Goal: Communication & Community: Answer question/provide support

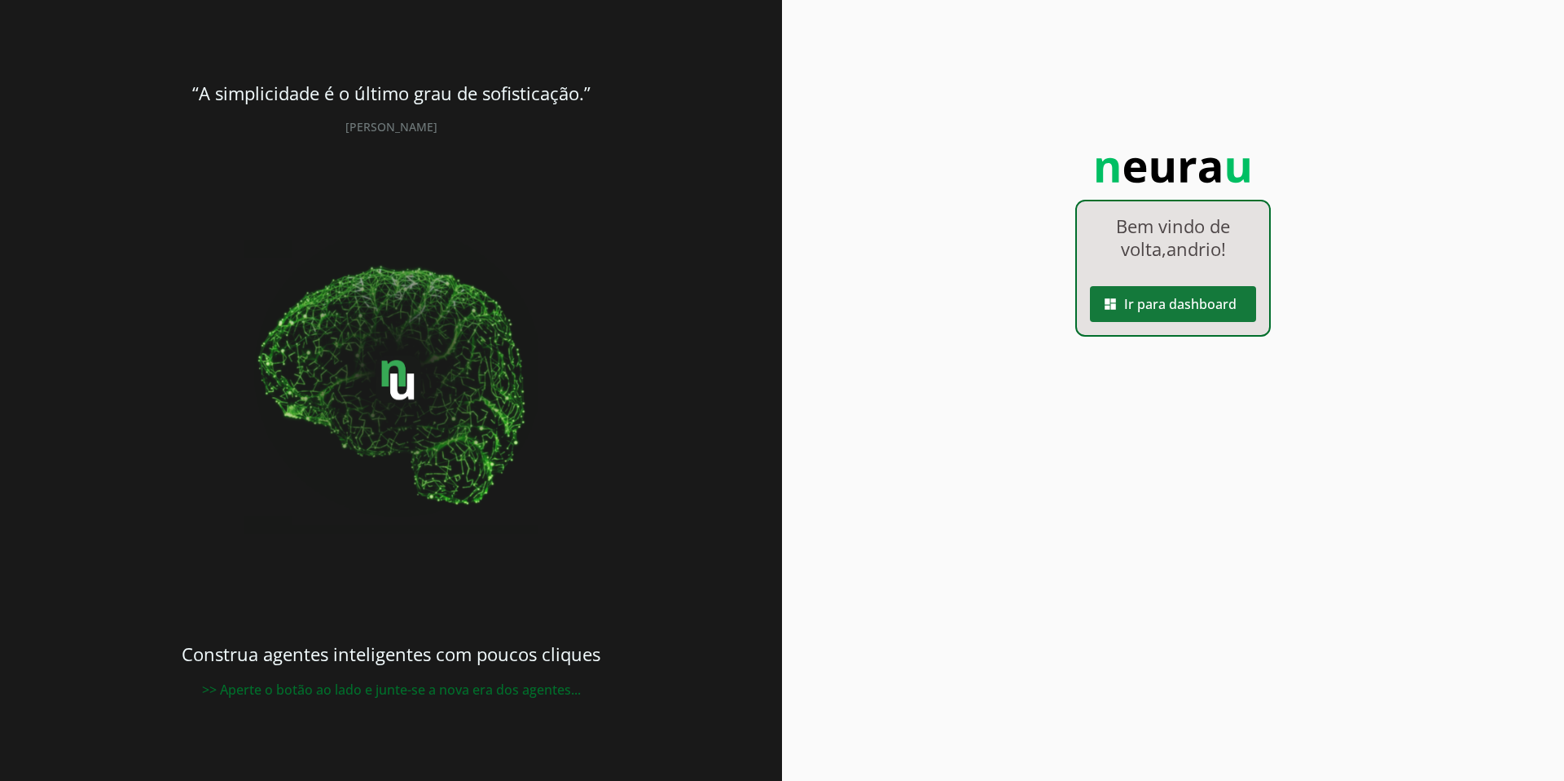
drag, startPoint x: 1202, startPoint y: 303, endPoint x: 1185, endPoint y: 306, distance: 16.5
click at [1202, 303] on span at bounding box center [1173, 303] width 166 height 39
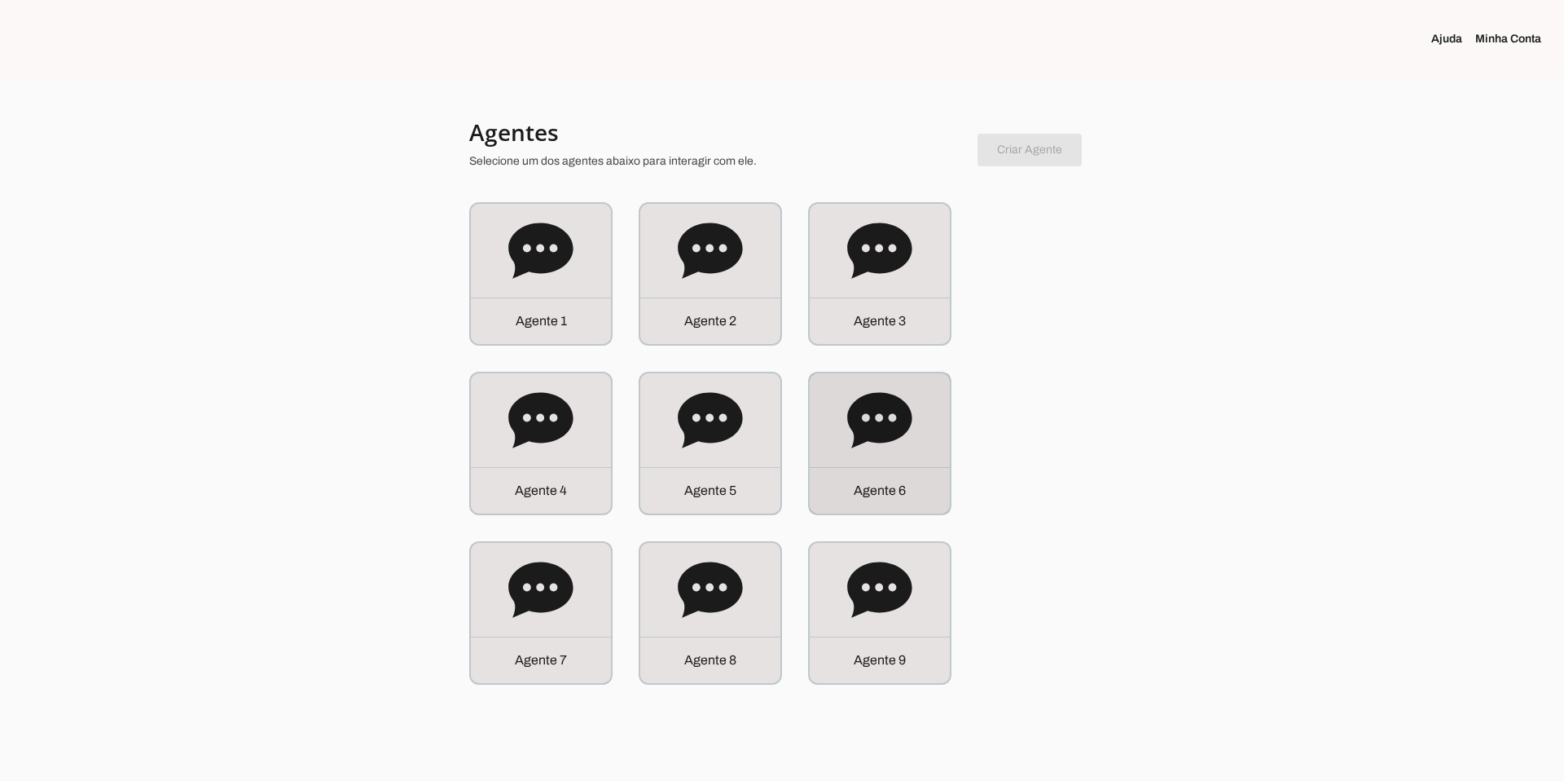
click at [871, 447] on icon at bounding box center [879, 420] width 65 height 65
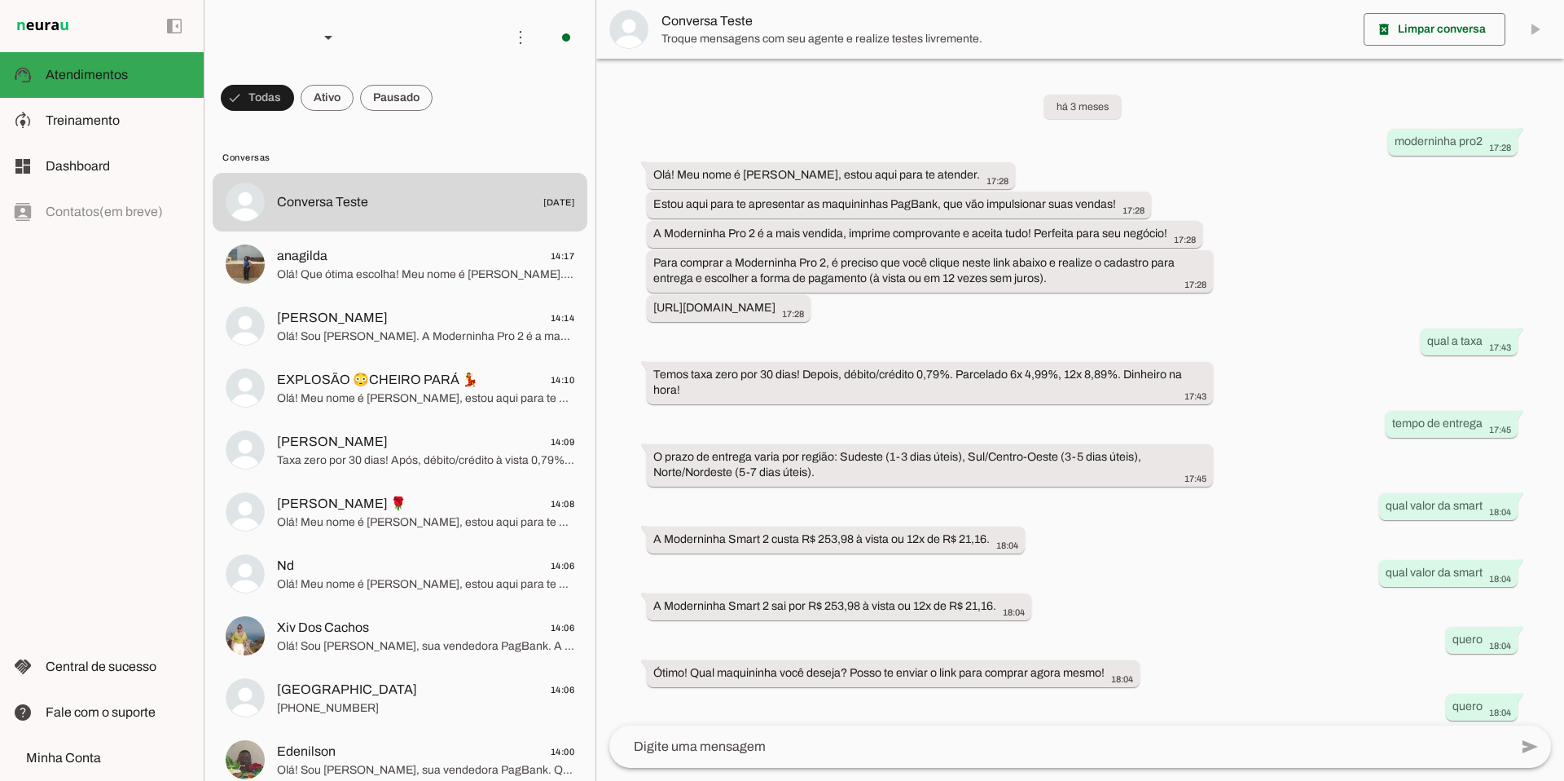
scroll to position [240, 0]
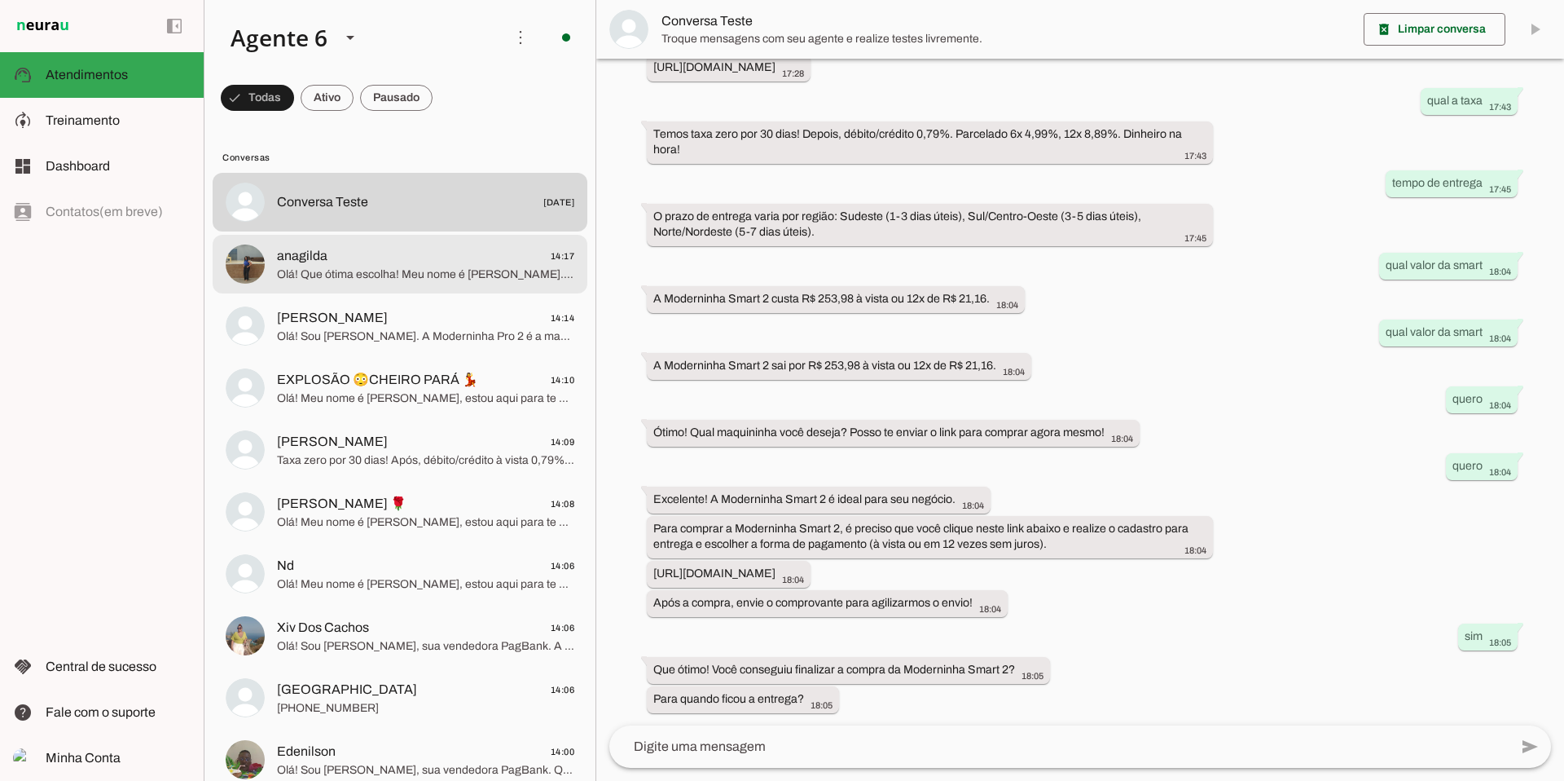
click at [382, 270] on span "Olá! Que ótima escolha! Meu nome é [PERSON_NAME]. A Moderninha Pro 2 é a mais v…" at bounding box center [425, 274] width 297 height 16
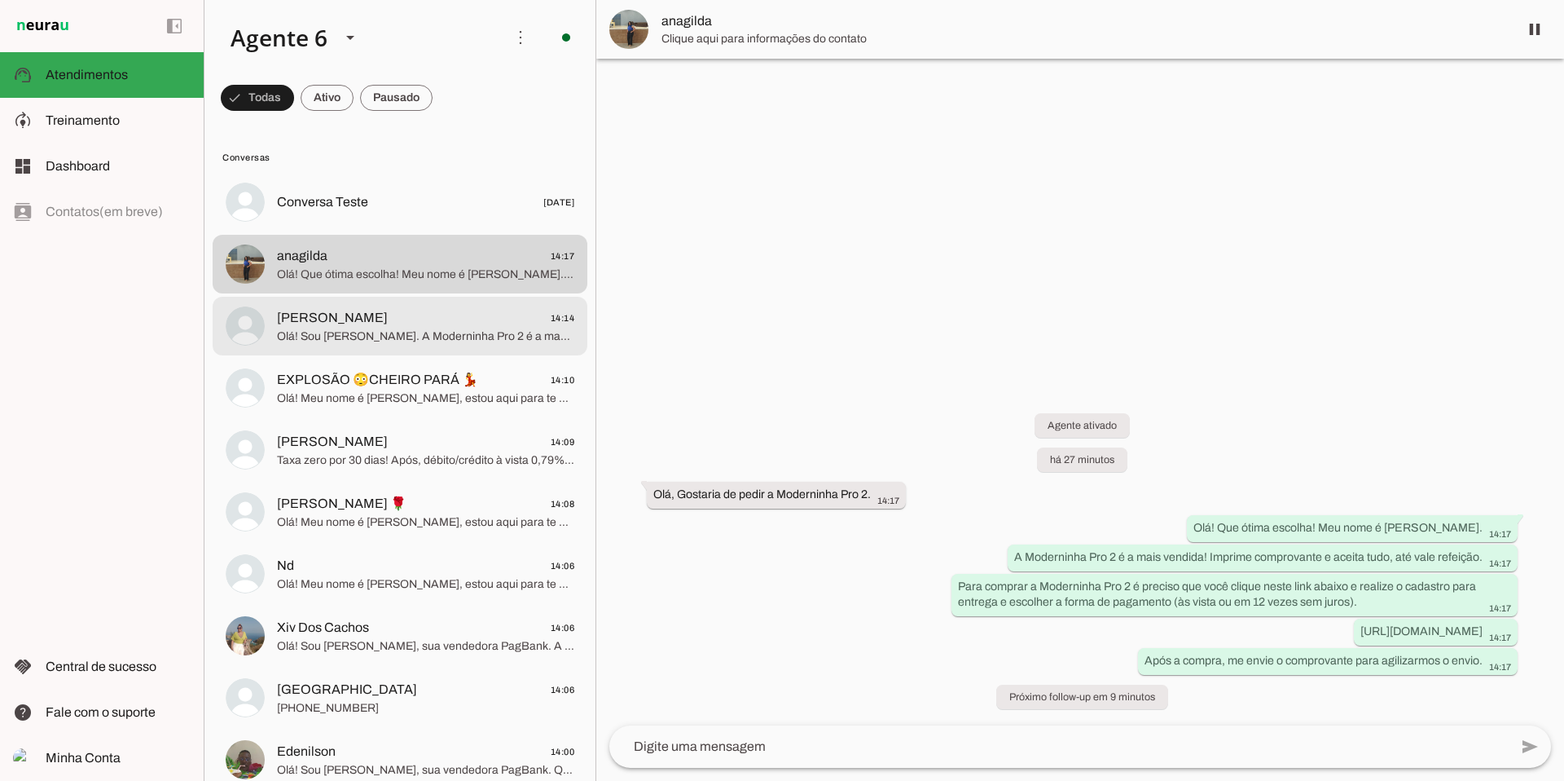
click at [448, 339] on span "Olá! Sou [PERSON_NAME]. A Moderninha Pro 2 é a maquininha mais vendida, imprime…" at bounding box center [425, 336] width 297 height 16
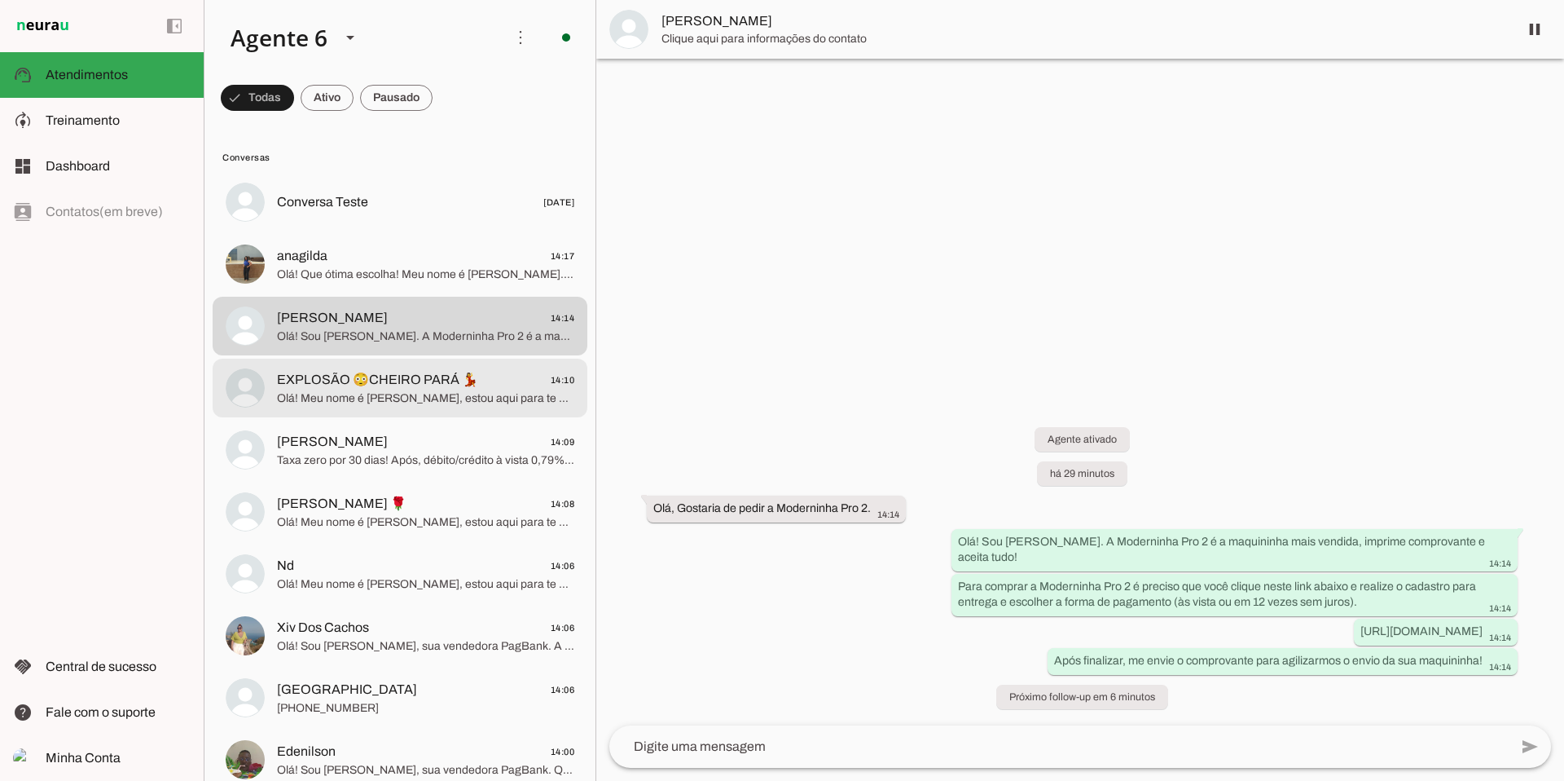
click at [367, 391] on span "Olá! Meu nome é [PERSON_NAME], estou aqui para te atender. Que ótima escolha! A…" at bounding box center [425, 398] width 297 height 16
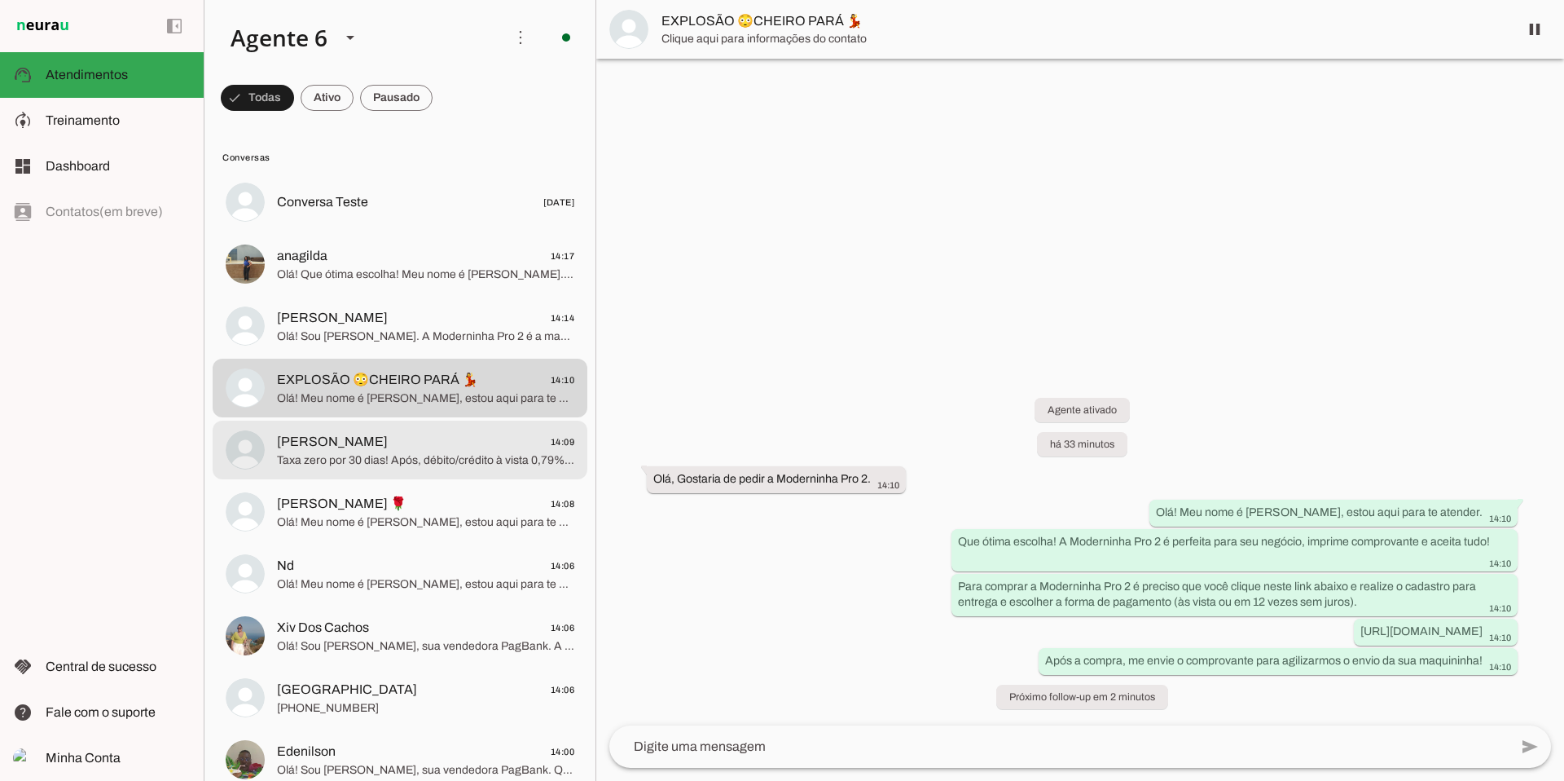
click at [486, 462] on span "Taxa zero por 30 dias! Após, débito/crédito à vista 0,79%, parcelado 6x 4,99%, …" at bounding box center [425, 460] width 297 height 16
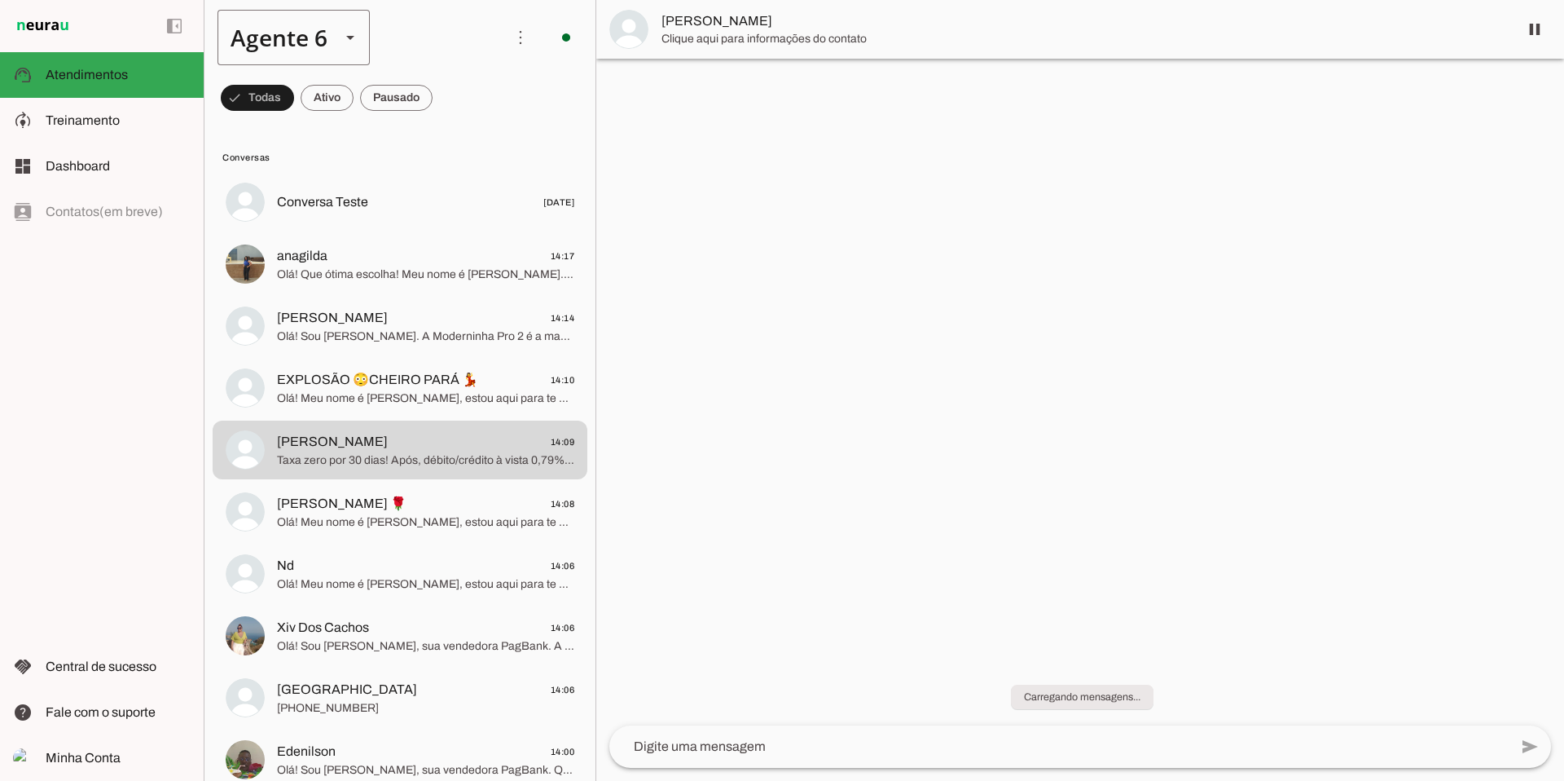
click at [349, 46] on slot at bounding box center [351, 38] width 20 height 20
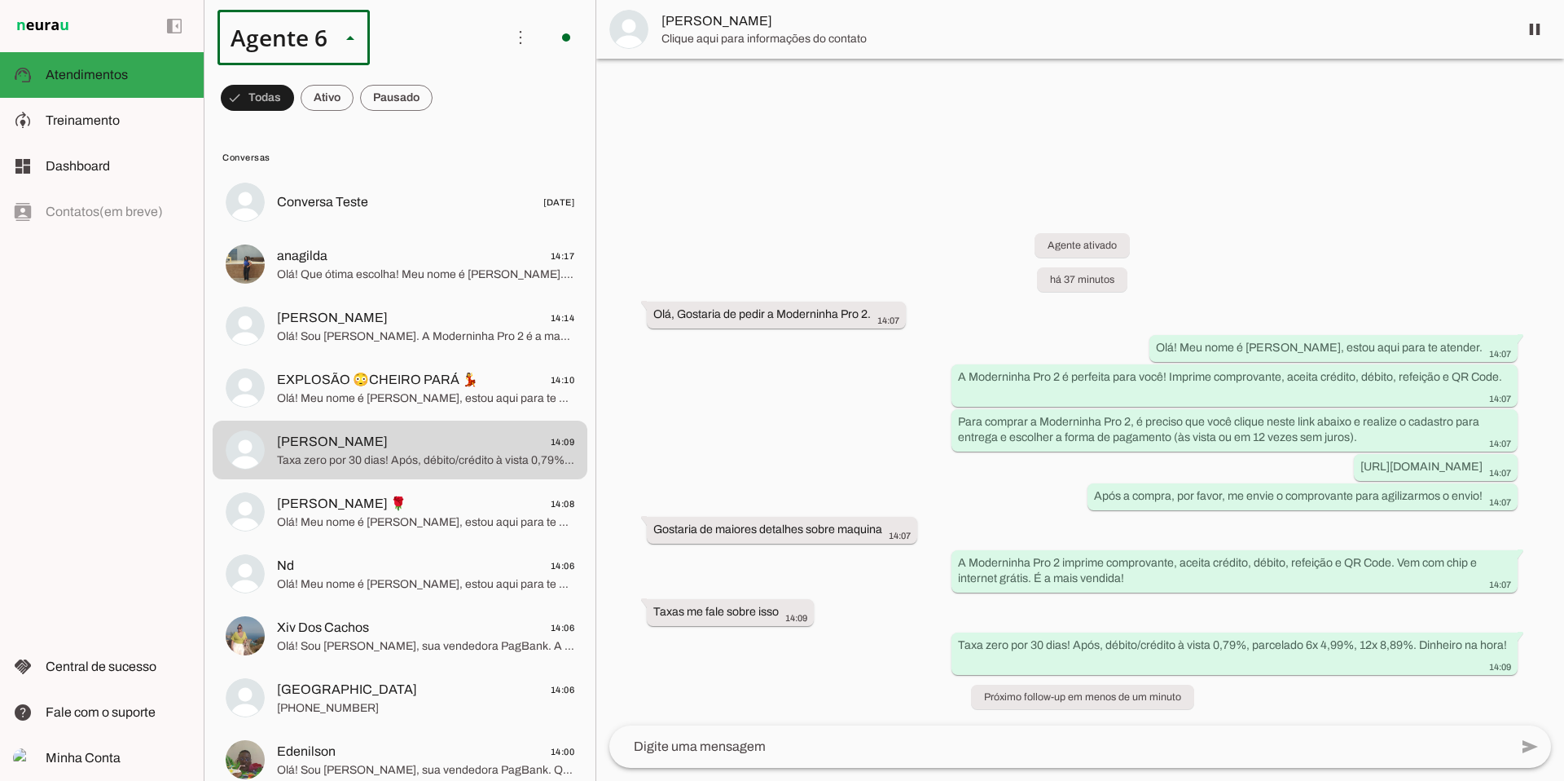
click at [448, 140] on slot at bounding box center [510, 150] width 125 height 20
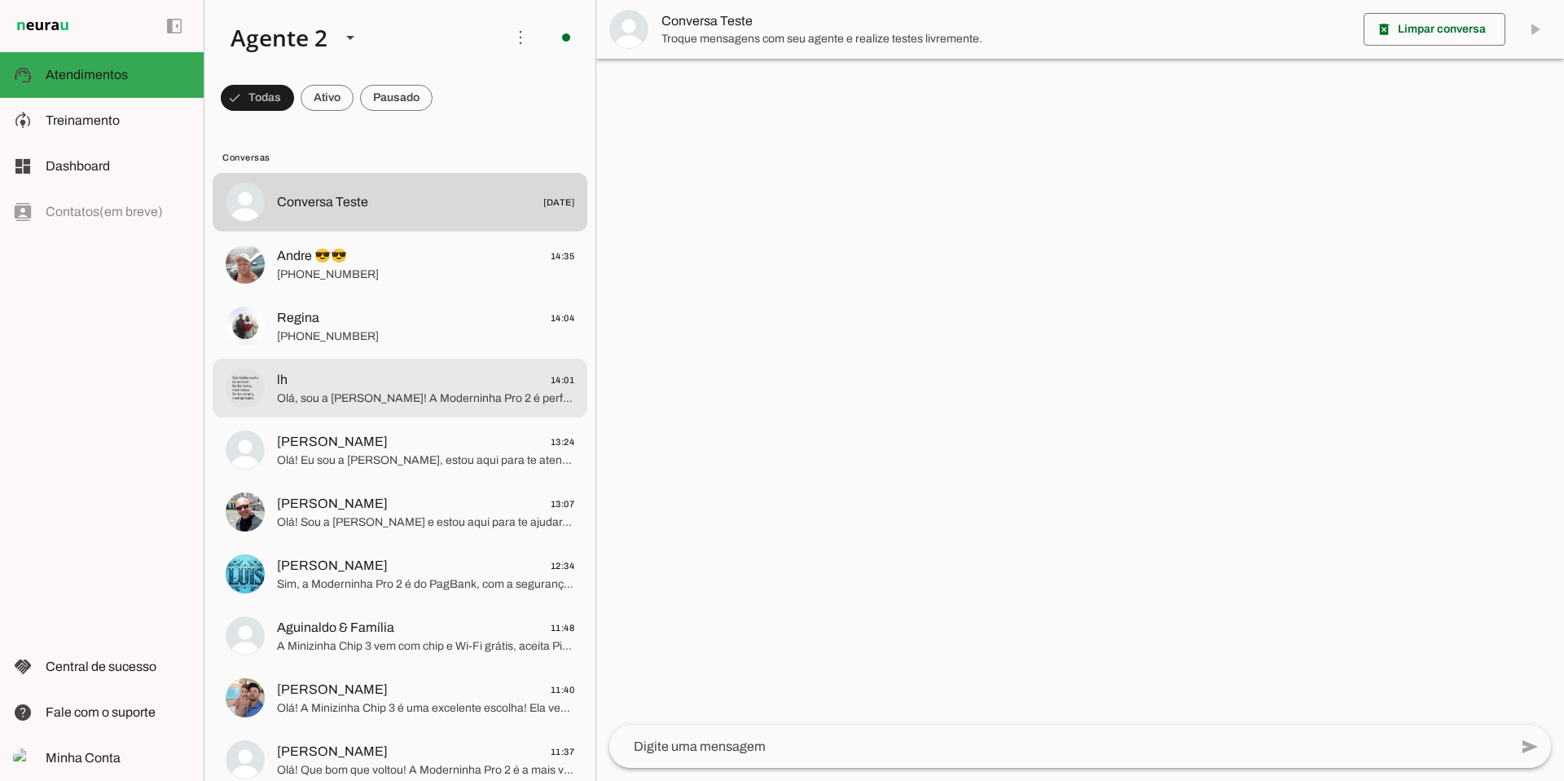
click at [467, 407] on div at bounding box center [425, 388] width 297 height 40
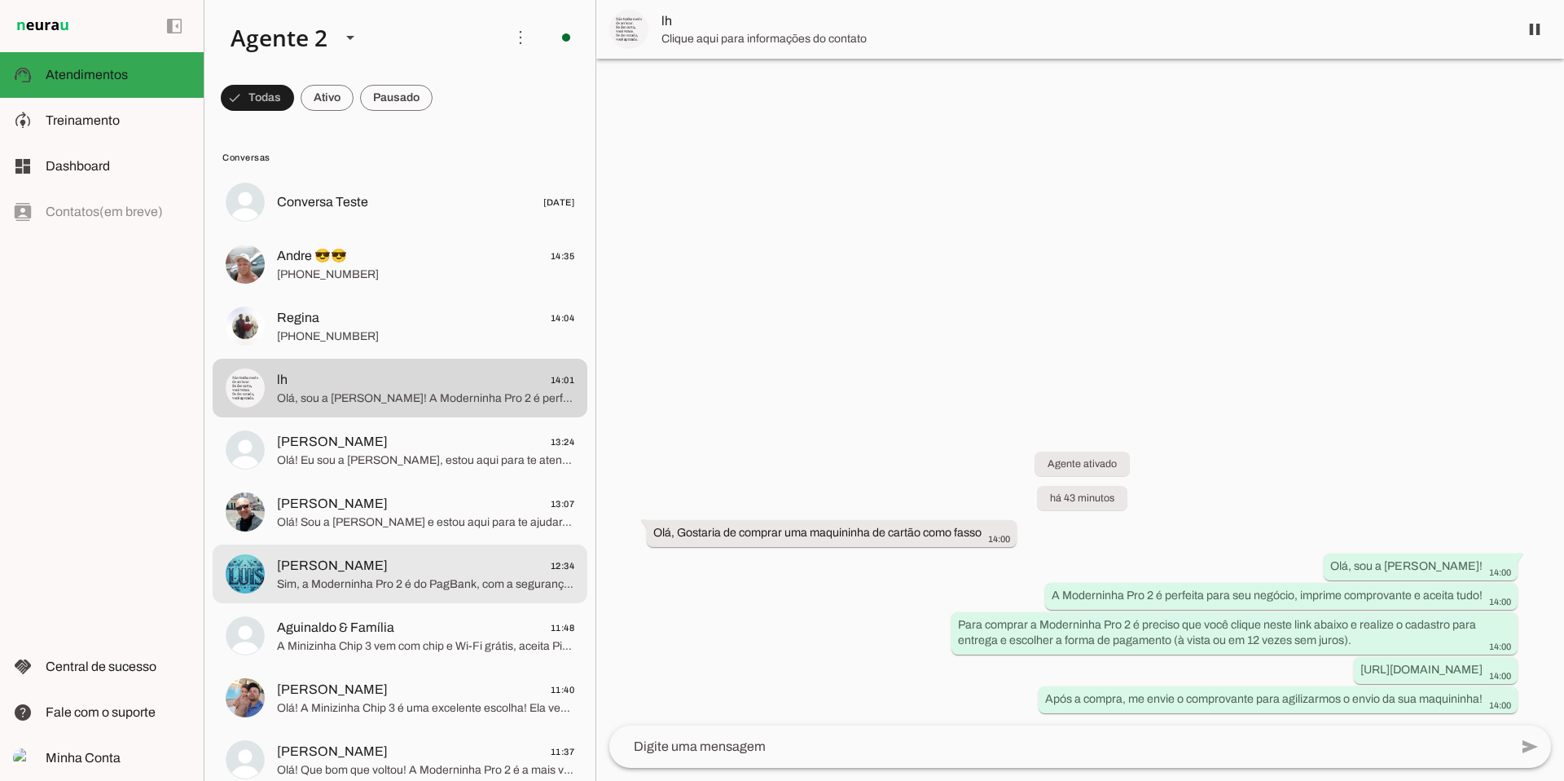
click at [443, 565] on span "[PERSON_NAME] 12:34" at bounding box center [425, 566] width 297 height 20
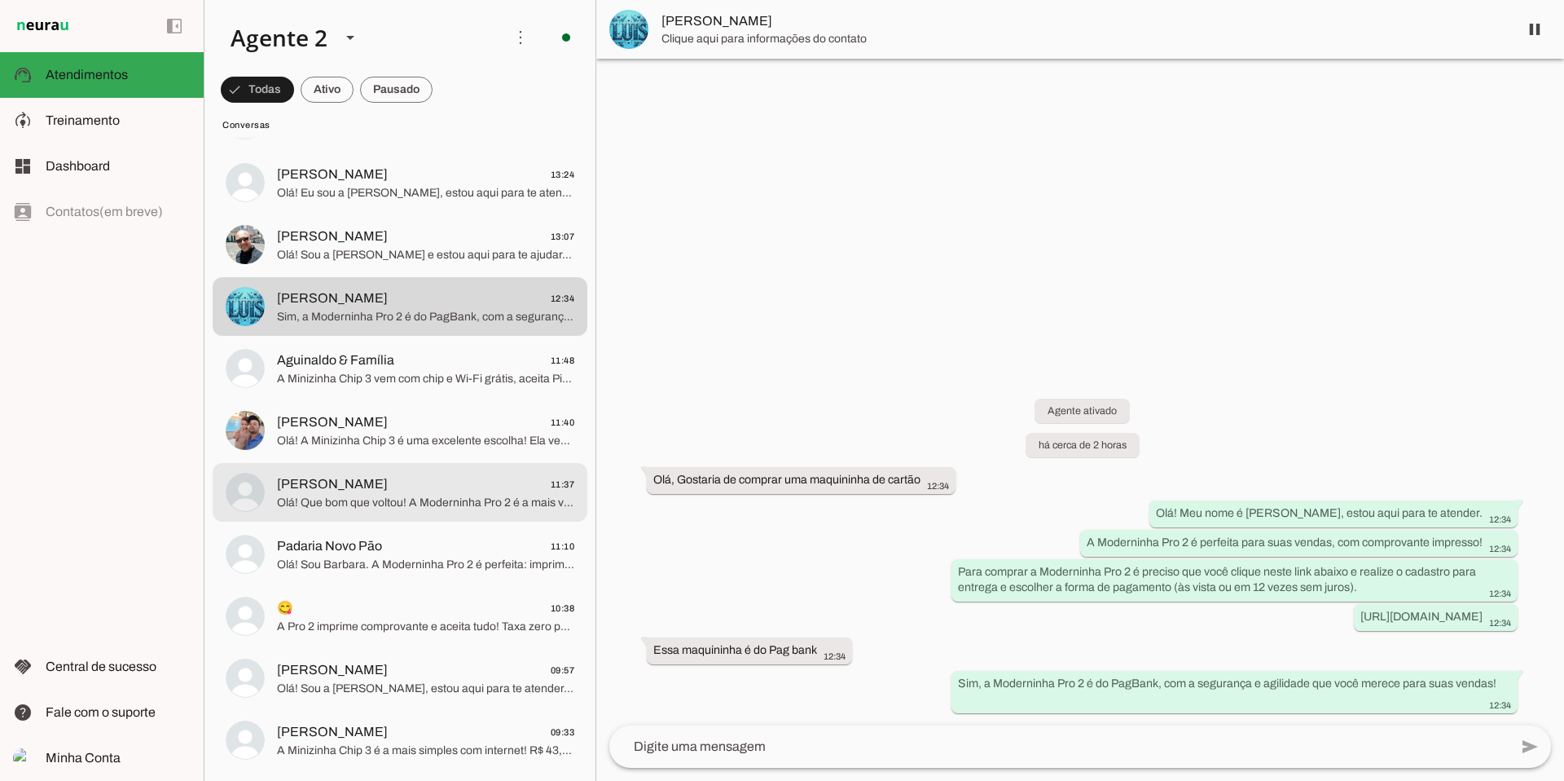
scroll to position [269, 0]
click at [406, 508] on span "Olá! Que bom que voltou! A Moderninha Pro 2 é a mais vendida, com vantagens e p…" at bounding box center [425, 501] width 297 height 16
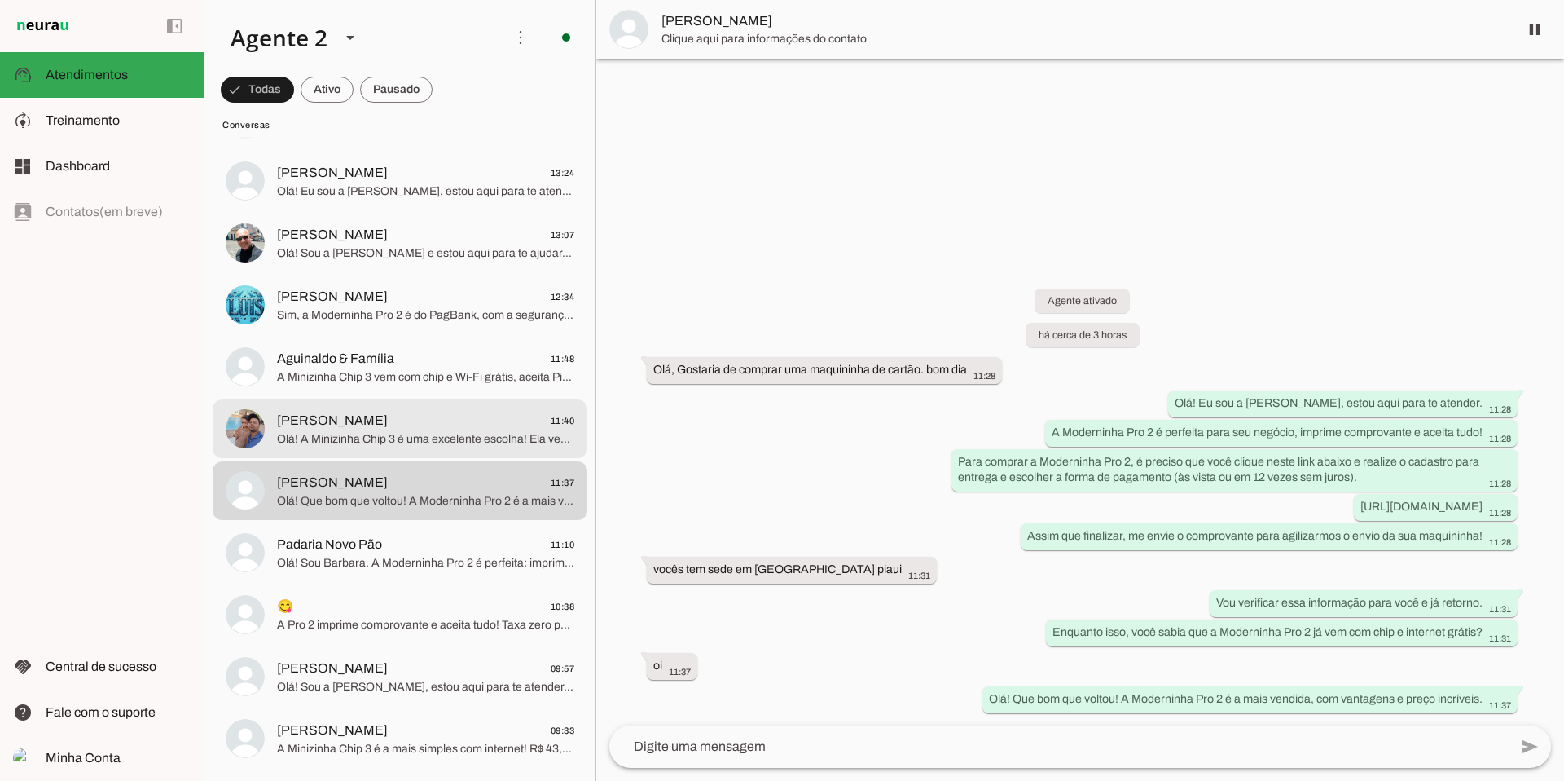
click at [394, 438] on span "Olá! A Minizinha Chip 3 é uma excelente escolha! Ela vem com chip grátis, Wi-Fi…" at bounding box center [425, 439] width 297 height 16
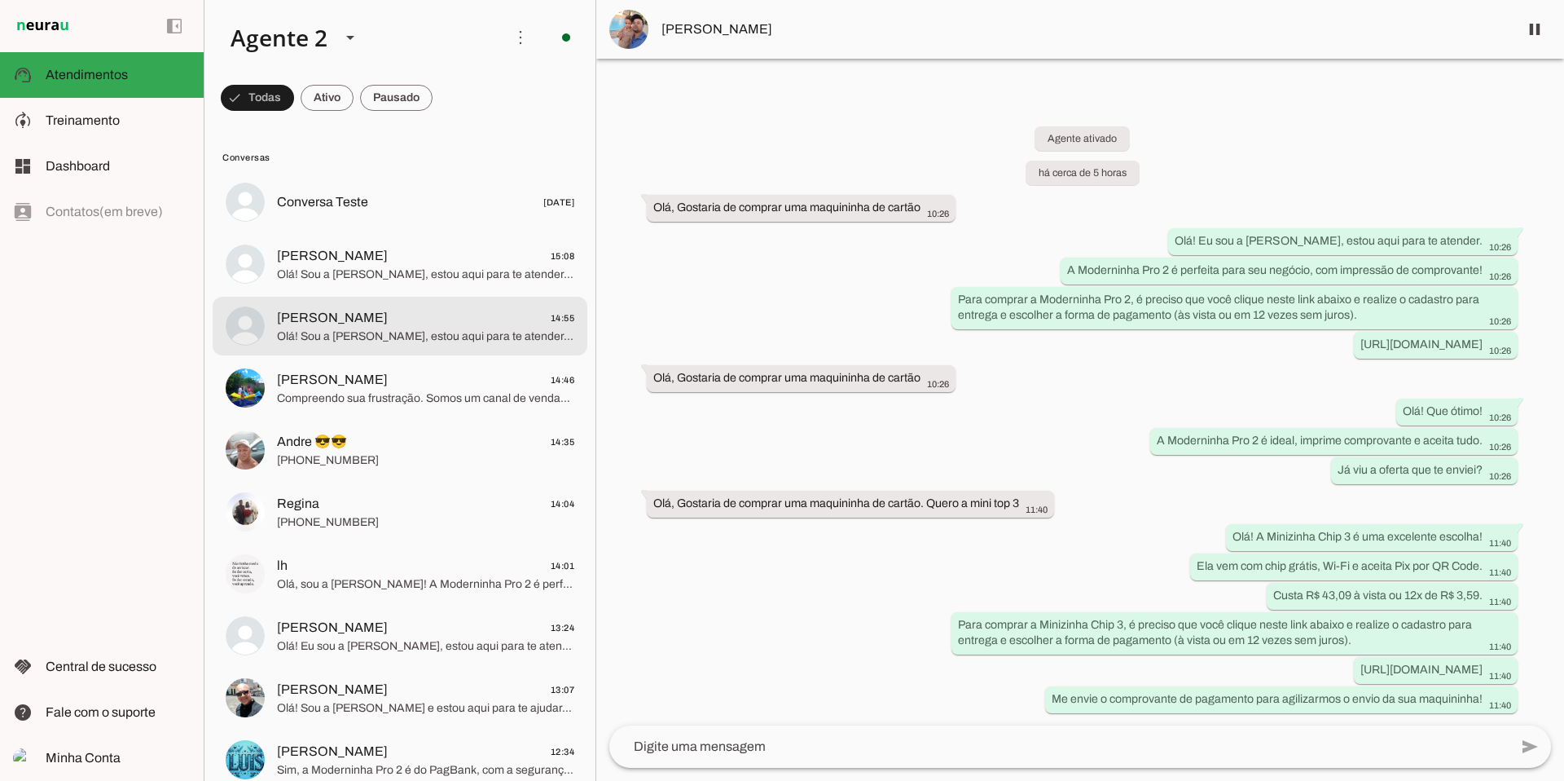
click at [427, 301] on md-item "[PERSON_NAME] 14:55 Olá! Sou a [PERSON_NAME], estou aqui para te atender. A Mod…" at bounding box center [400, 326] width 375 height 59
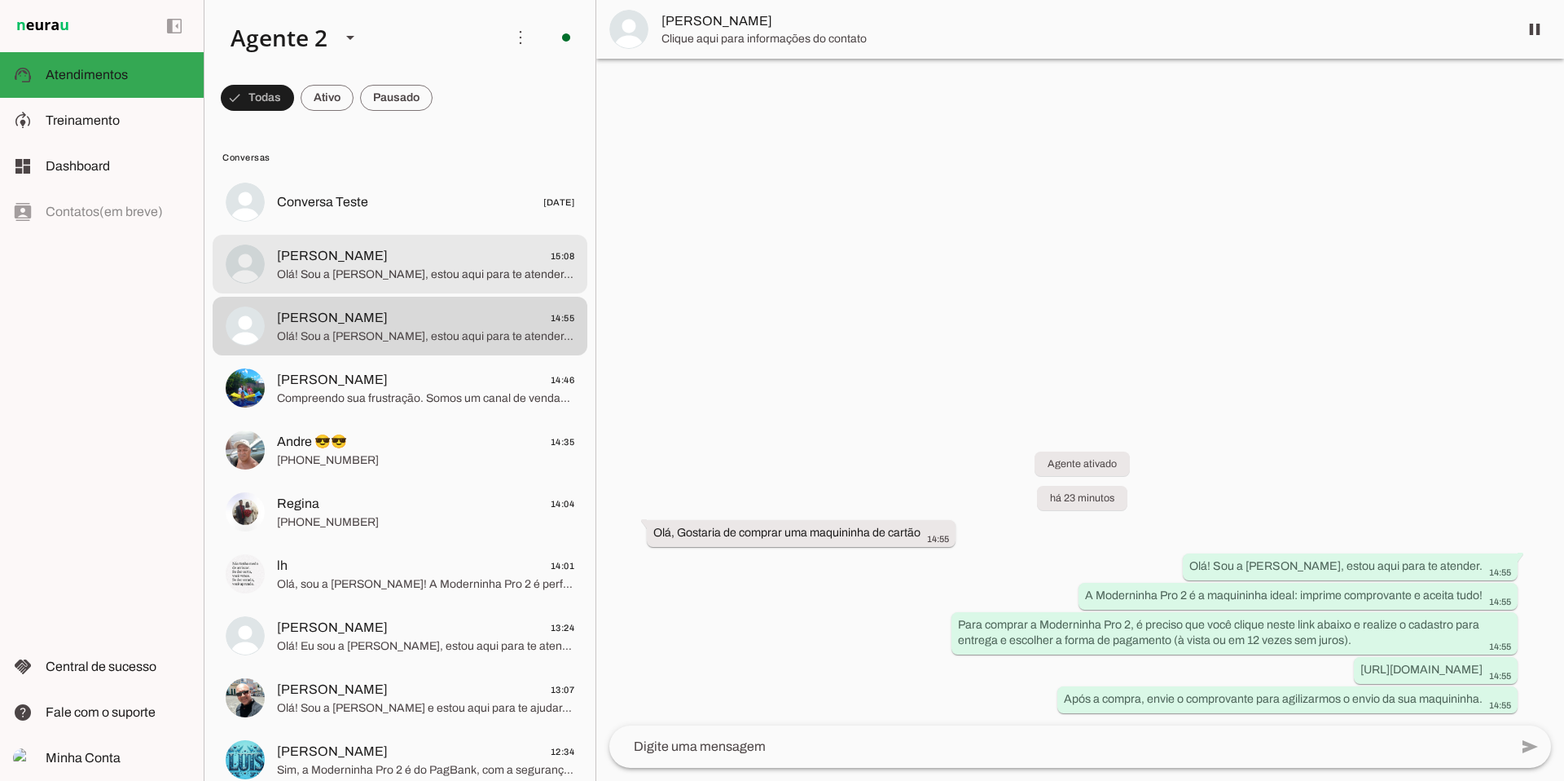
click at [429, 279] on span "Olá! Sou a [PERSON_NAME], estou aqui para te atender. A Moderninha Pro 2 é idea…" at bounding box center [425, 274] width 297 height 16
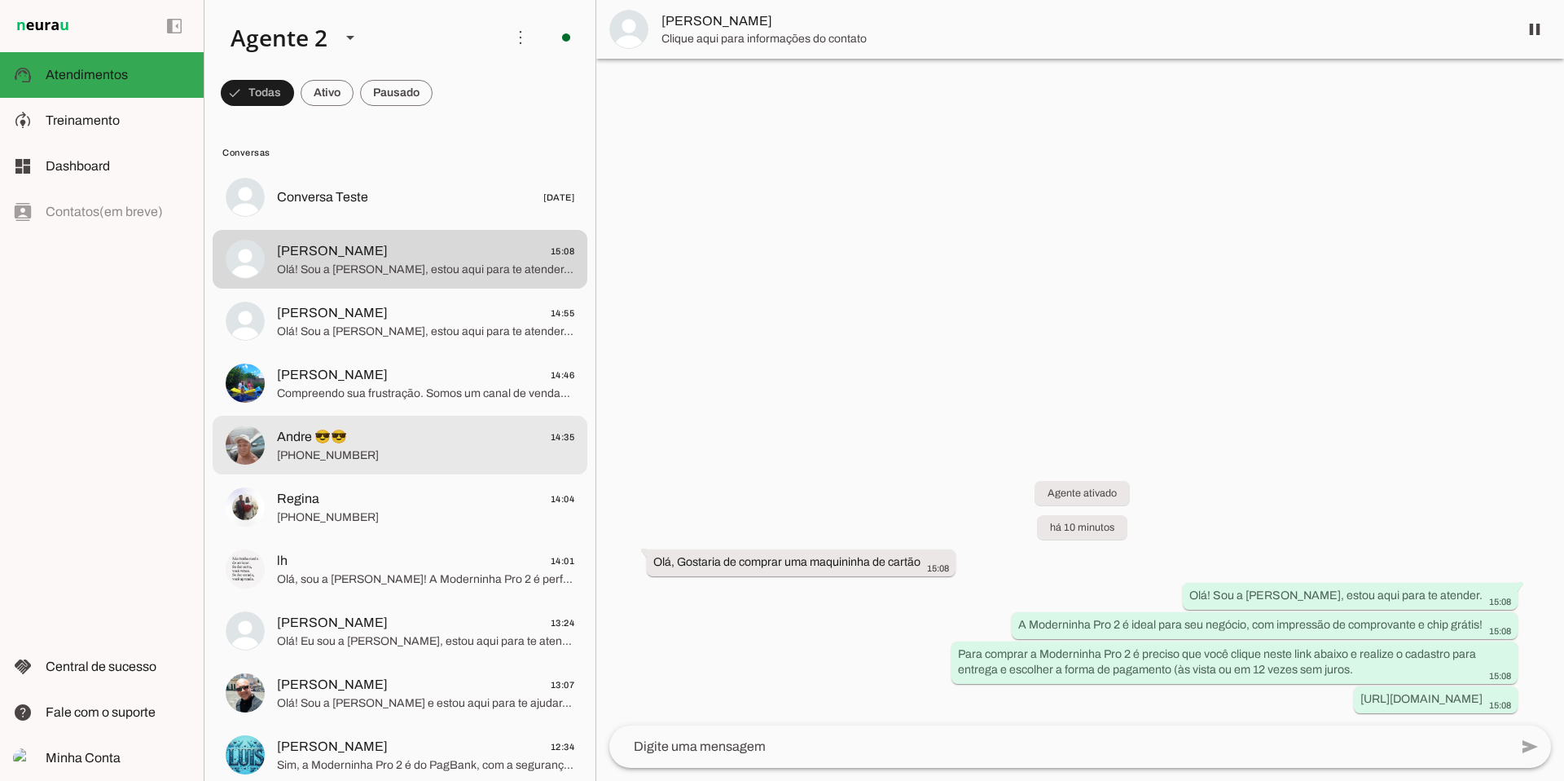
click at [405, 442] on span "Andre 😎😎 14:35" at bounding box center [425, 437] width 297 height 20
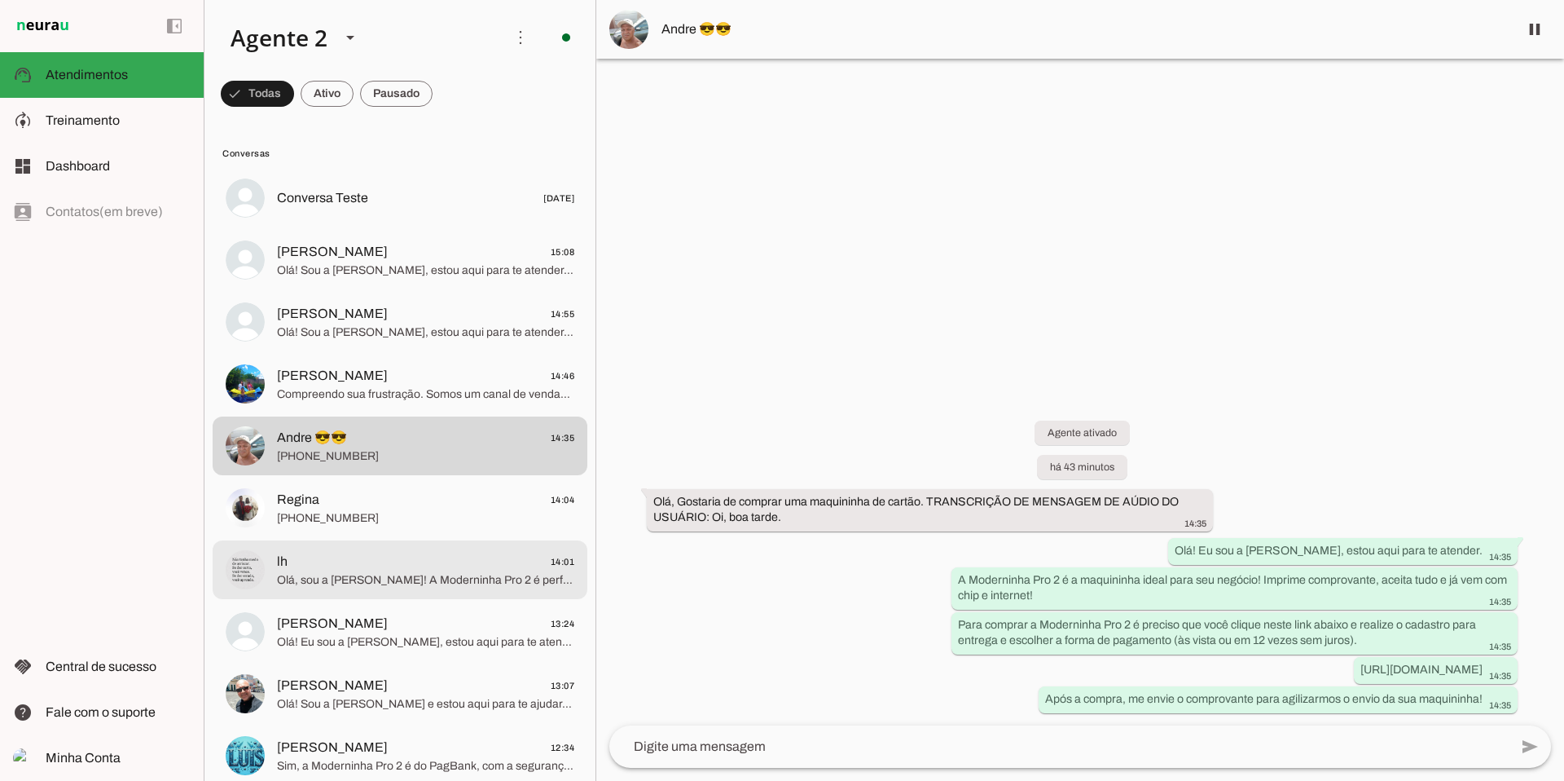
drag, startPoint x: 296, startPoint y: 571, endPoint x: 297, endPoint y: 555, distance: 16.3
click at [296, 572] on span "Olá, sou a [PERSON_NAME]! A Moderninha Pro 2 é perfeita para seu negócio, impri…" at bounding box center [425, 580] width 297 height 16
